Goal: Task Accomplishment & Management: Manage account settings

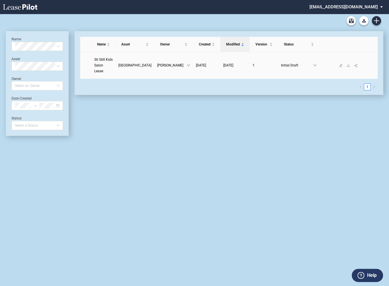
click at [108, 58] on span "Sit Still Kids Salon Lease" at bounding box center [103, 65] width 18 height 16
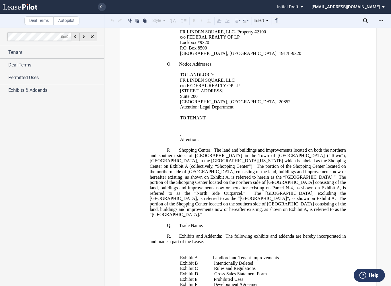
scroll to position [561, 0]
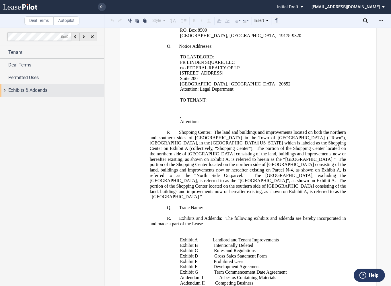
click at [7, 94] on div "Exhibits & Addenda" at bounding box center [52, 90] width 104 height 12
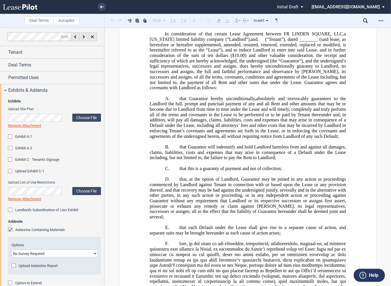
scroll to position [12520, 0]
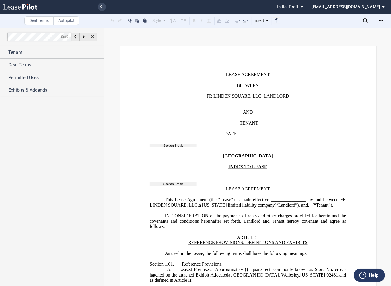
click at [347, 6] on md-select "federal@leasepilot.co Super Admin Area Admin Area Settings Sign Out" at bounding box center [350, 6] width 79 height 13
click at [346, 16] on div "Super Admin Area" at bounding box center [354, 16] width 32 height 6
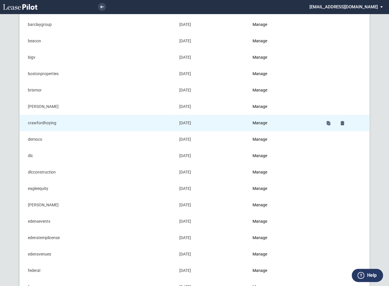
scroll to position [73, 0]
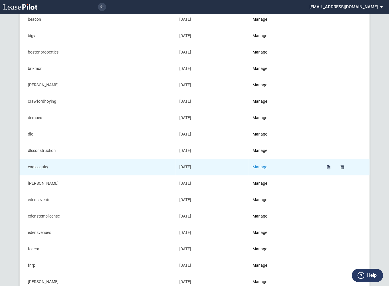
click at [265, 167] on link "Manage" at bounding box center [259, 166] width 15 height 5
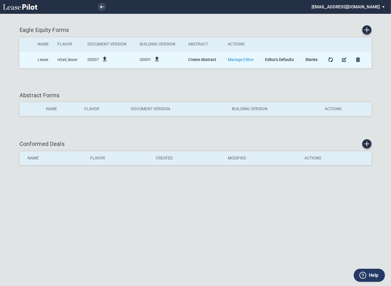
click at [246, 59] on link "Manage Editor" at bounding box center [241, 59] width 26 height 5
click at [242, 59] on link "Manage Editor" at bounding box center [241, 59] width 26 height 5
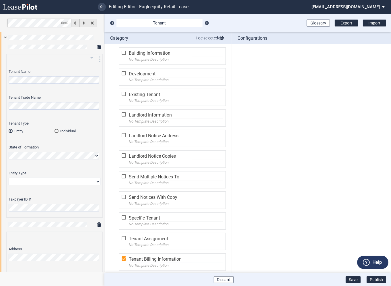
click at [56, 130] on div "Individual" at bounding box center [57, 131] width 4 height 4
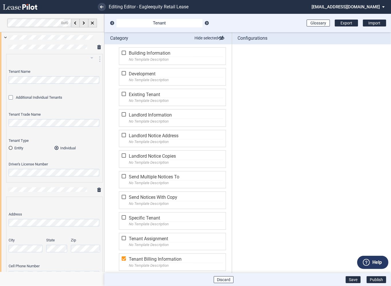
click at [90, 58] on icon "arrow_drop_down" at bounding box center [91, 57] width 7 height 7
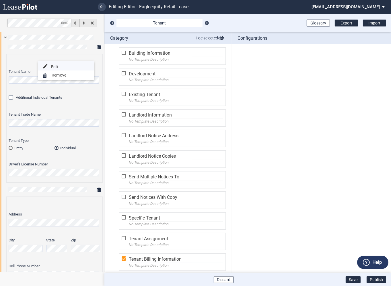
click at [54, 67] on p "Edit" at bounding box center [54, 66] width 7 height 5
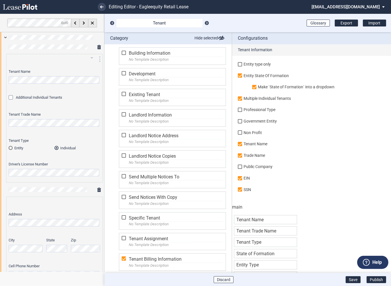
click at [12, 146] on div "Entity" at bounding box center [11, 148] width 4 height 4
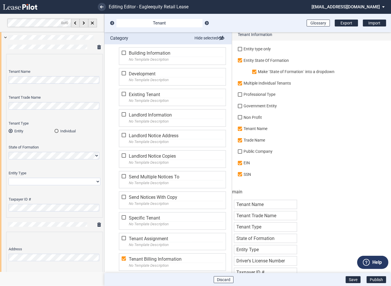
scroll to position [20, 0]
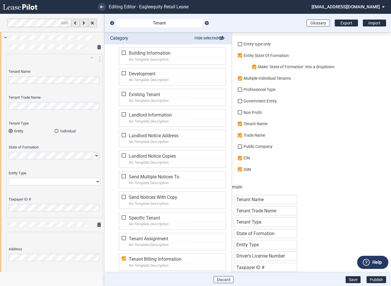
click at [57, 130] on div "Individual" at bounding box center [57, 131] width 4 height 4
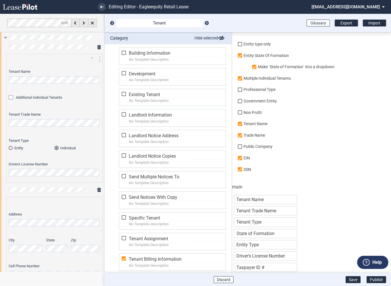
click at [11, 149] on md-radio-button "Entity" at bounding box center [32, 147] width 46 height 5
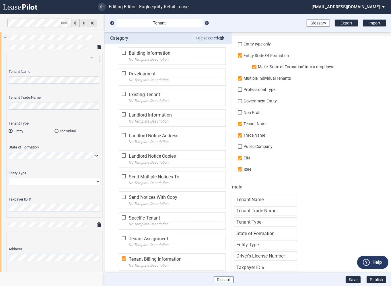
click at [57, 131] on div "Individual" at bounding box center [57, 131] width 4 height 4
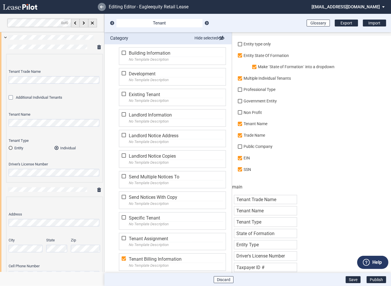
click at [102, 7] on use at bounding box center [101, 6] width 3 height 3
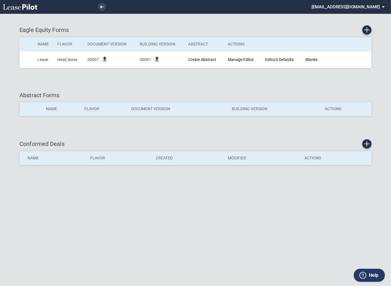
click at [102, 7] on use at bounding box center [101, 6] width 3 height 3
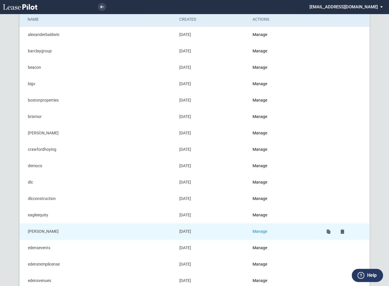
scroll to position [26, 0]
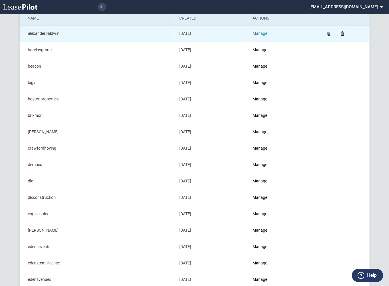
click at [261, 34] on link "Manage" at bounding box center [259, 33] width 15 height 5
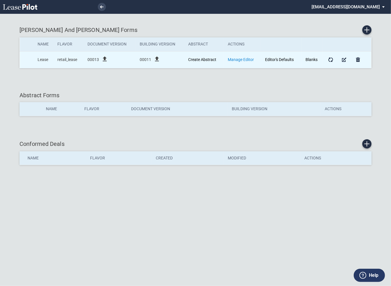
click at [234, 59] on link "Manage Editor" at bounding box center [241, 59] width 26 height 5
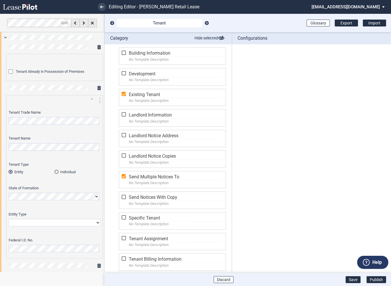
click at [57, 171] on div "Individual" at bounding box center [57, 171] width 4 height 4
